Goal: Transaction & Acquisition: Purchase product/service

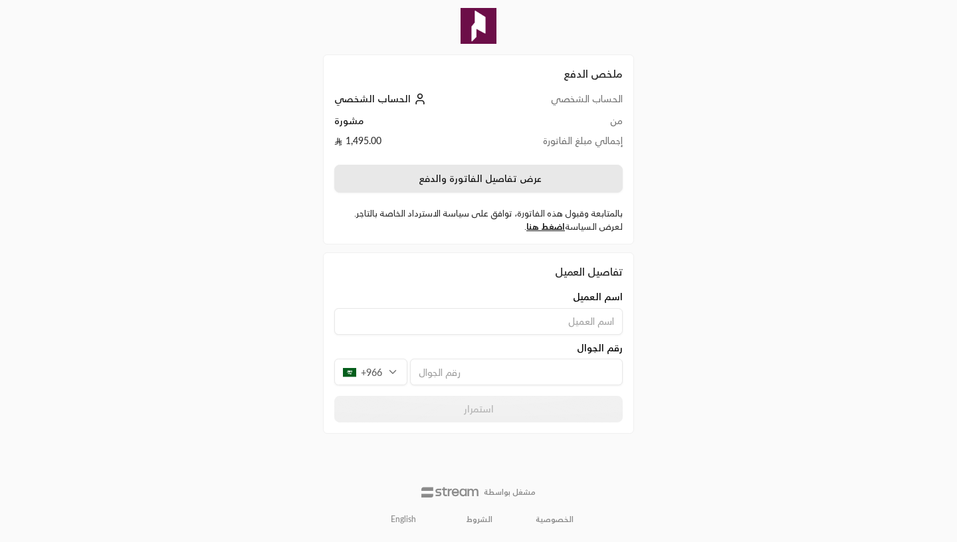
click at [411, 180] on button "عرض تفاصيل الفاتورة والدفع" at bounding box center [478, 179] width 288 height 28
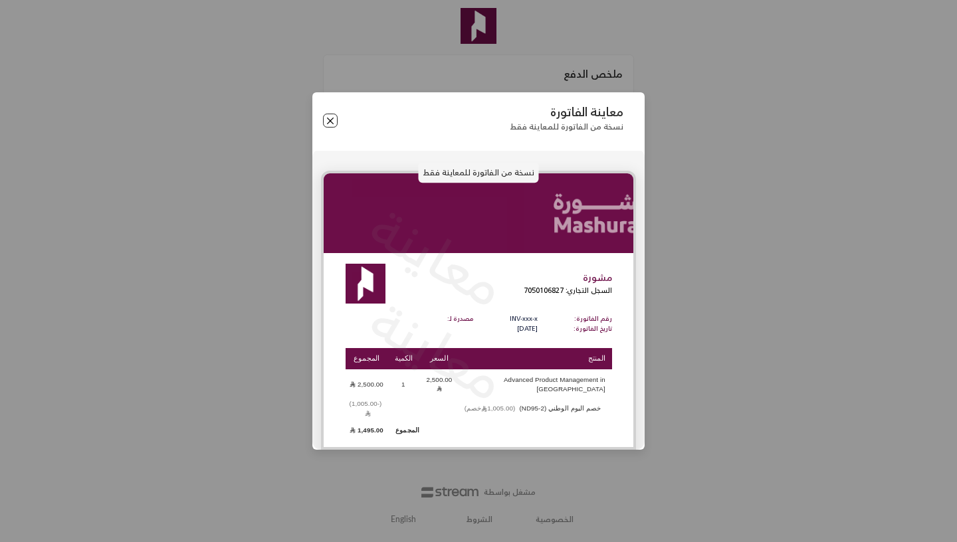
click at [334, 125] on button "Close" at bounding box center [330, 121] width 15 height 15
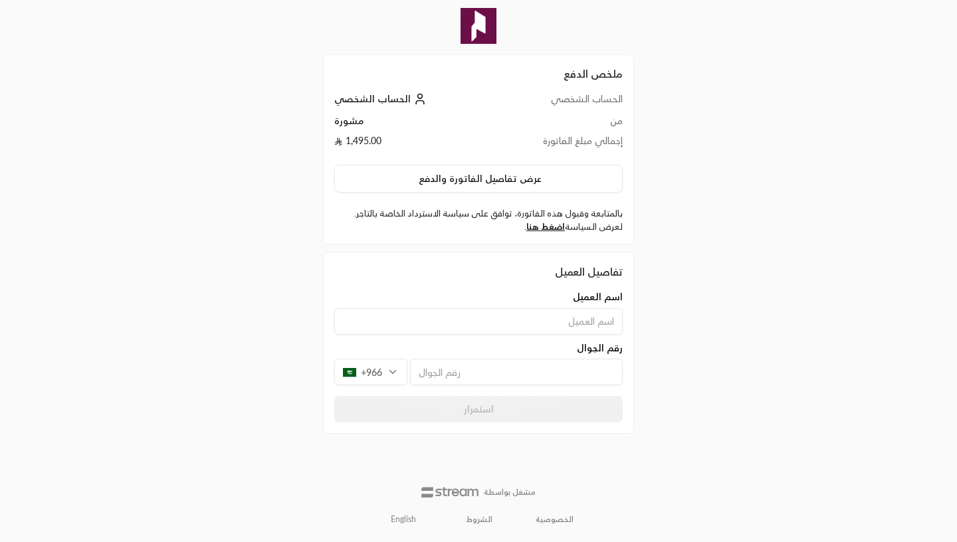
click at [413, 312] on input at bounding box center [478, 321] width 288 height 27
type input "[PERSON_NAME]"
click at [453, 377] on input "tel" at bounding box center [516, 372] width 213 height 27
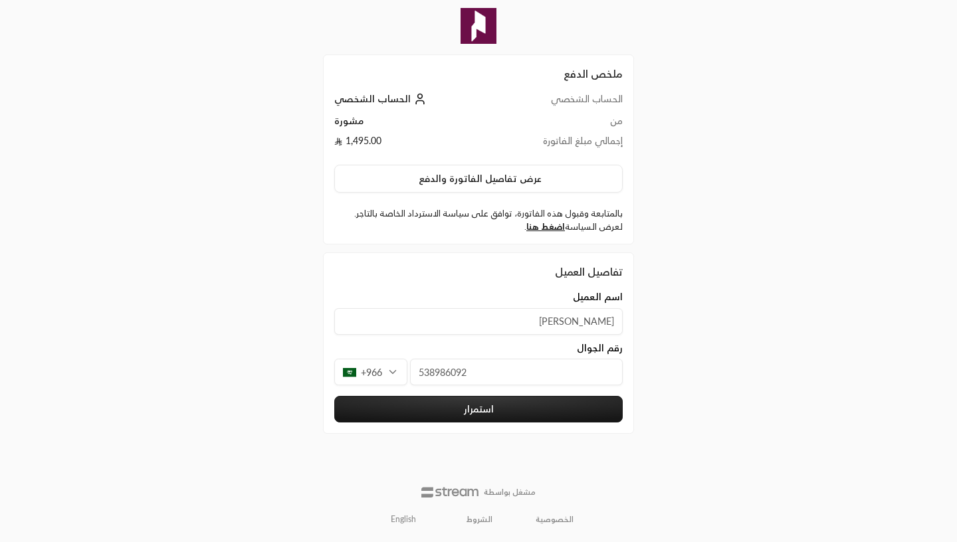
type input "538986092"
click at [266, 341] on div "ملخص الدفع الحساب الشخصي الحساب الشخصي من مشورة إجمالي مبلغ الفاتورة 1,495.00 ع…" at bounding box center [478, 271] width 479 height 542
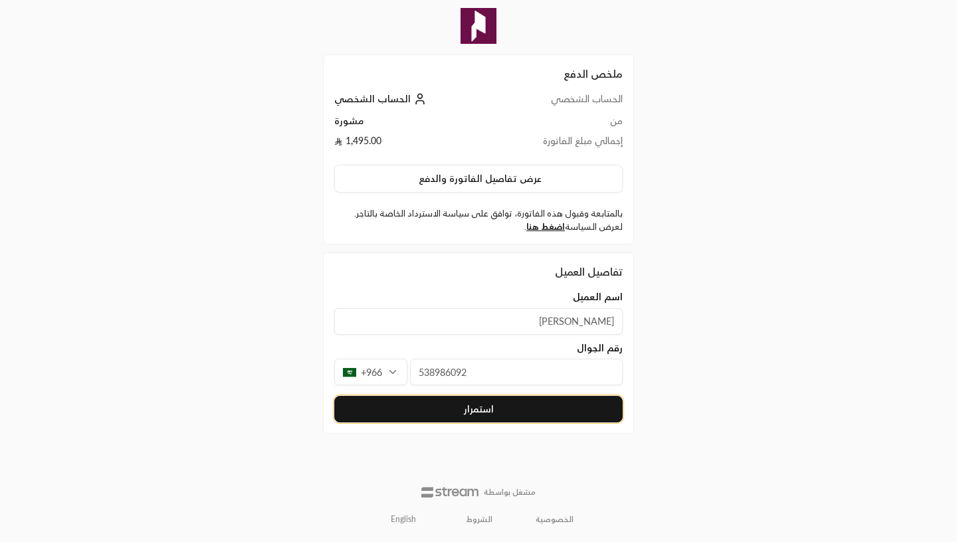
click at [399, 406] on button "استمرار" at bounding box center [478, 409] width 288 height 27
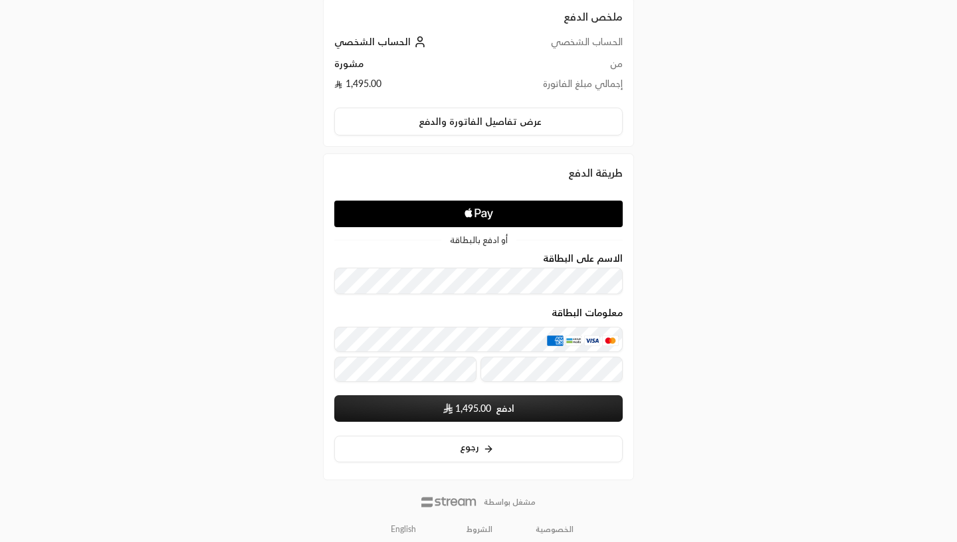
scroll to position [67, 0]
